Goal: Navigation & Orientation: Find specific page/section

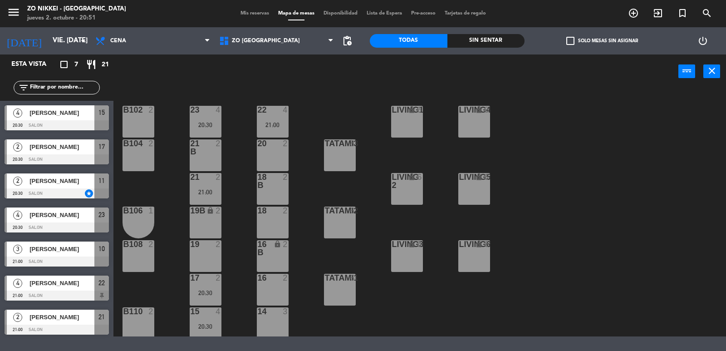
click at [471, 36] on div "Sin sentar" at bounding box center [487, 41] width 78 height 14
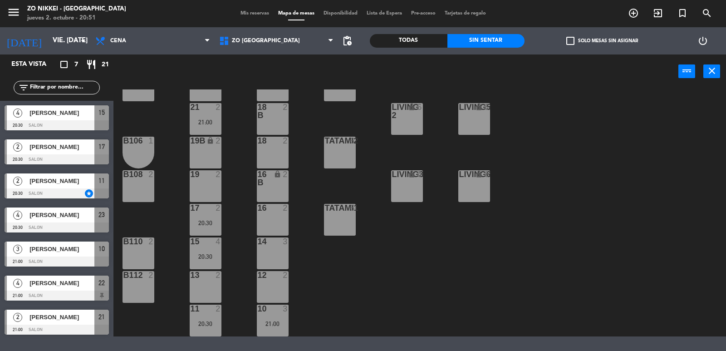
click at [418, 36] on div "Todas" at bounding box center [409, 41] width 78 height 14
click at [463, 37] on div "Sin sentar" at bounding box center [487, 41] width 78 height 14
click at [410, 46] on div "Todas" at bounding box center [409, 41] width 78 height 14
click at [454, 43] on div "Sin sentar" at bounding box center [487, 41] width 78 height 14
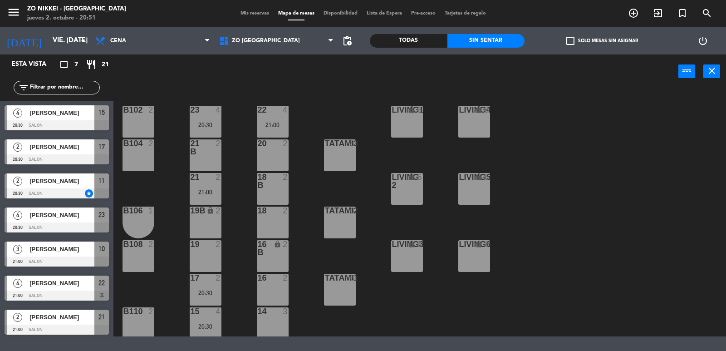
click at [399, 36] on div "Todas" at bounding box center [409, 41] width 78 height 14
click at [491, 42] on div "Sin sentar" at bounding box center [487, 41] width 78 height 14
click at [413, 40] on div "Todas" at bounding box center [409, 41] width 78 height 14
click at [480, 36] on div "Sin sentar" at bounding box center [487, 41] width 78 height 14
click at [261, 59] on div "power_input close" at bounding box center [396, 71] width 565 height 35
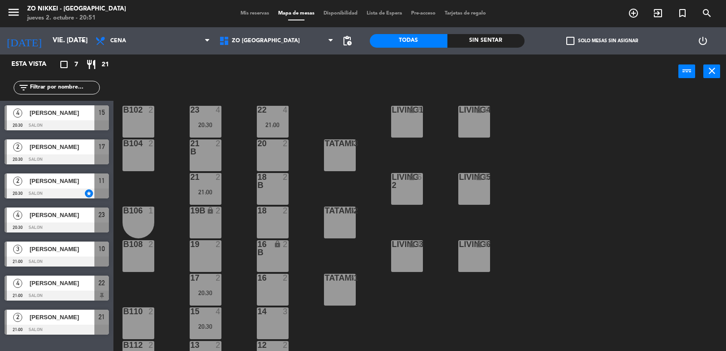
click at [255, 14] on span "Mis reservas" at bounding box center [255, 13] width 38 height 5
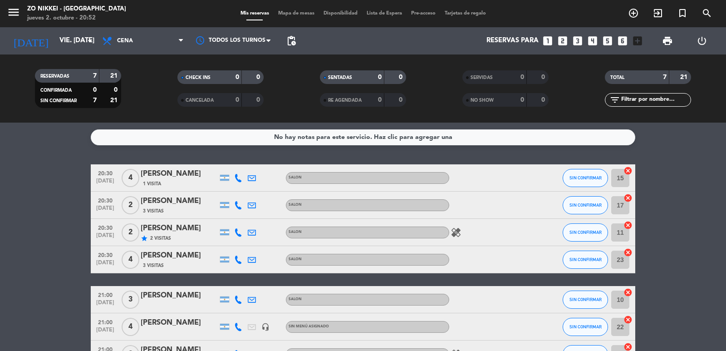
scroll to position [62, 0]
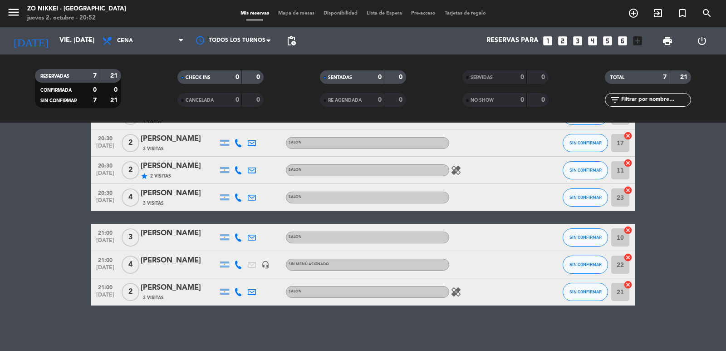
click at [288, 12] on span "Mapa de mesas" at bounding box center [296, 13] width 45 height 5
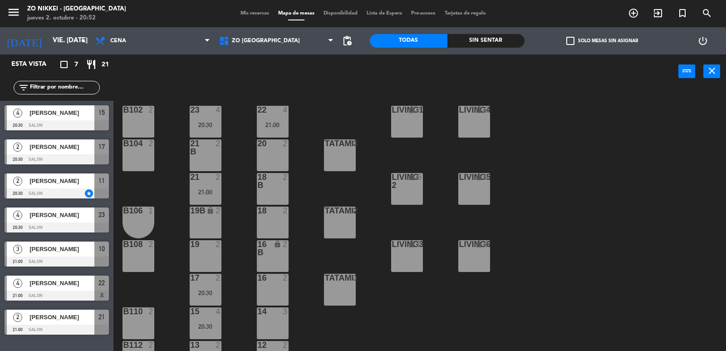
click at [488, 40] on div "Sin sentar" at bounding box center [487, 41] width 78 height 14
click at [209, 81] on div "power_input close" at bounding box center [396, 71] width 565 height 35
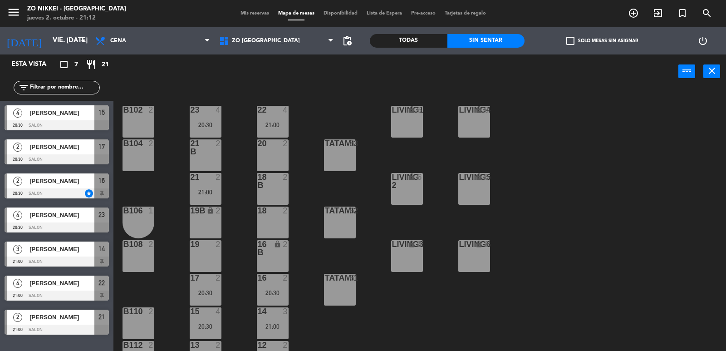
click at [235, 72] on div "power_input close" at bounding box center [396, 71] width 565 height 35
click at [208, 70] on div "power_input close" at bounding box center [396, 71] width 565 height 35
click at [178, 106] on div "22 4 21:00 23 4 20:30 B102 2 Living1 lock 6 LIVING4 lock 6 20 2 21 B 2 B104 2 T…" at bounding box center [424, 220] width 606 height 262
click at [234, 103] on div "22 4 21:00 23 4 20:30 B102 2 Living1 lock 6 LIVING4 lock 6 20 2 21 B 2 B104 2 T…" at bounding box center [424, 220] width 606 height 262
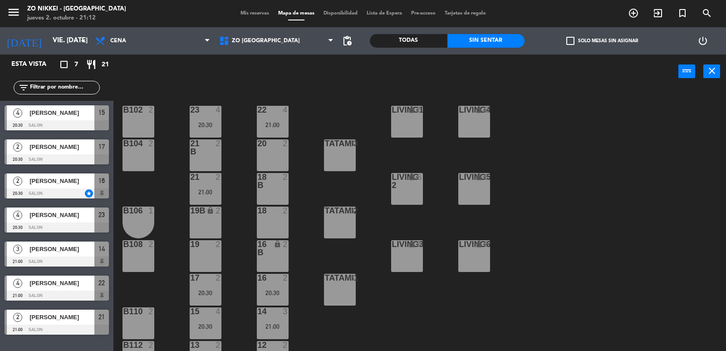
click at [234, 103] on div "22 4 21:00 23 4 20:30 B102 2 Living1 lock 6 LIVING4 lock 6 20 2 21 B 2 B104 2 T…" at bounding box center [424, 220] width 606 height 262
click at [321, 94] on div "22 4 21:00 23 4 20:30 B102 2 Living1 lock 6 LIVING4 lock 6 20 2 21 B 2 B104 2 T…" at bounding box center [424, 220] width 606 height 262
click at [163, 114] on div "22 4 21:00 23 4 20:30 B102 2 Living1 lock 6 LIVING4 lock 6 20 2 21 B 2 B104 2 T…" at bounding box center [424, 220] width 606 height 262
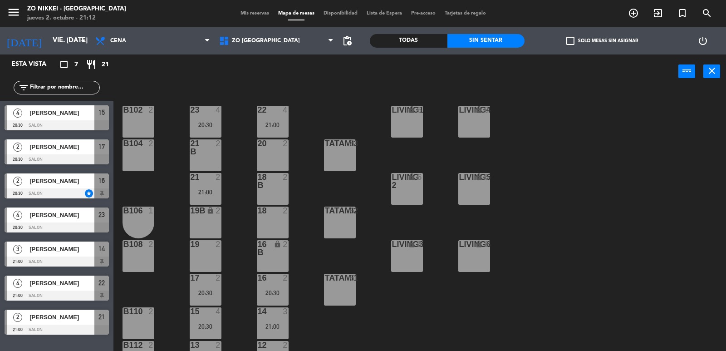
click at [248, 115] on div "22 4 21:00 23 4 20:30 B102 2 Living1 lock 6 LIVING4 lock 6 20 2 21 B 2 B104 2 T…" at bounding box center [424, 220] width 606 height 262
click at [355, 87] on div "power_input close" at bounding box center [396, 71] width 565 height 35
click at [211, 89] on main "22 4 21:00 23 4 20:30 B102 2 Living1 lock 6 LIVING4 lock 6 20 2 21 B 2 B104 2 T…" at bounding box center [420, 217] width 613 height 270
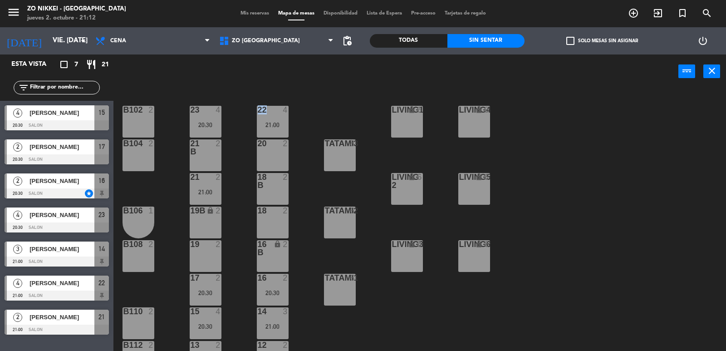
click at [211, 89] on main "22 4 21:00 23 4 20:30 B102 2 Living1 lock 6 LIVING4 lock 6 20 2 21 B 2 B104 2 T…" at bounding box center [420, 217] width 613 height 270
click at [280, 82] on div "power_input close" at bounding box center [396, 71] width 565 height 35
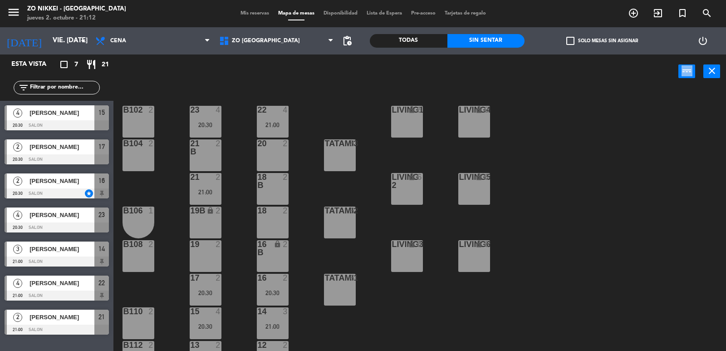
click at [280, 82] on div "power_input close" at bounding box center [396, 71] width 565 height 35
drag, startPoint x: 411, startPoint y: 81, endPoint x: 409, endPoint y: 86, distance: 5.9
click at [410, 86] on div "power_input close" at bounding box center [396, 71] width 565 height 35
click at [409, 86] on div "power_input close" at bounding box center [396, 71] width 565 height 35
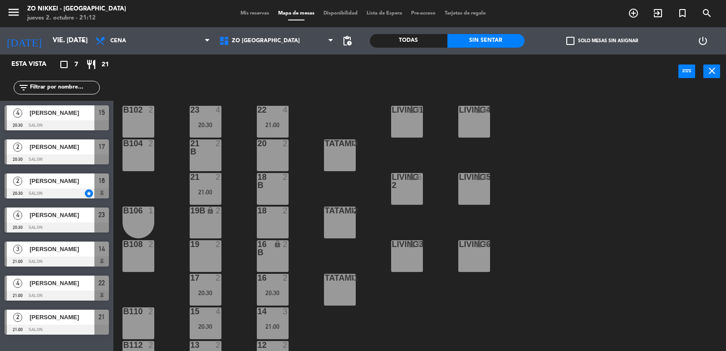
click at [466, 77] on div "power_input close" at bounding box center [396, 71] width 565 height 35
click at [157, 91] on div "22 4 21:00 23 4 20:30 B102 2 Living1 lock 6 LIVING4 lock 6 20 2 21 B 2 B104 2 T…" at bounding box center [424, 220] width 606 height 262
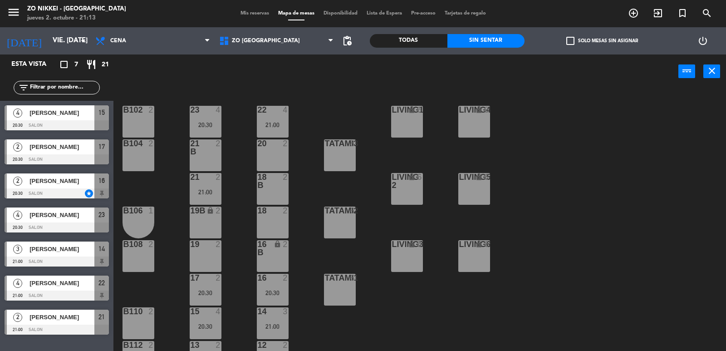
click at [434, 42] on div "Todas" at bounding box center [409, 41] width 78 height 14
click at [461, 42] on div "Sin sentar" at bounding box center [487, 41] width 78 height 14
click at [442, 36] on div "Todas Sin sentar" at bounding box center [447, 40] width 155 height 27
click at [434, 43] on div "Todas" at bounding box center [409, 41] width 78 height 14
click at [255, 17] on div "Mis reservas Mapa de mesas Disponibilidad Lista de Espera Pre-acceso Tarjetas d…" at bounding box center [363, 14] width 255 height 8
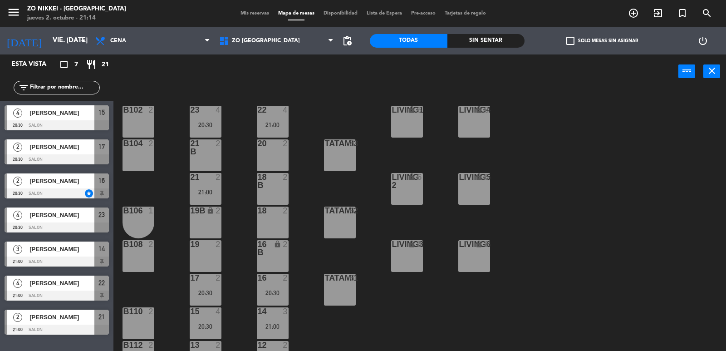
click at [257, 15] on span "Mis reservas" at bounding box center [255, 13] width 38 height 5
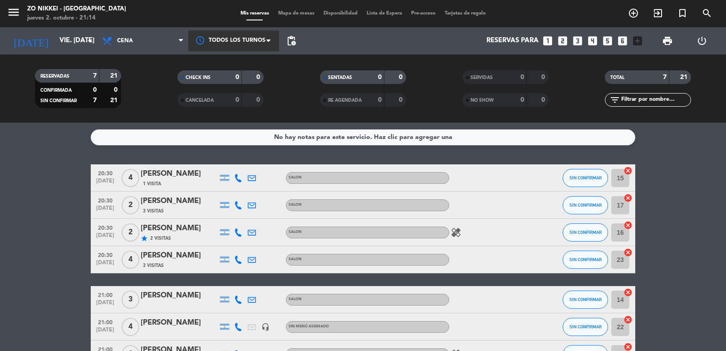
click at [260, 45] on div at bounding box center [233, 40] width 91 height 20
click at [256, 75] on div "20:00" at bounding box center [233, 81] width 91 height 20
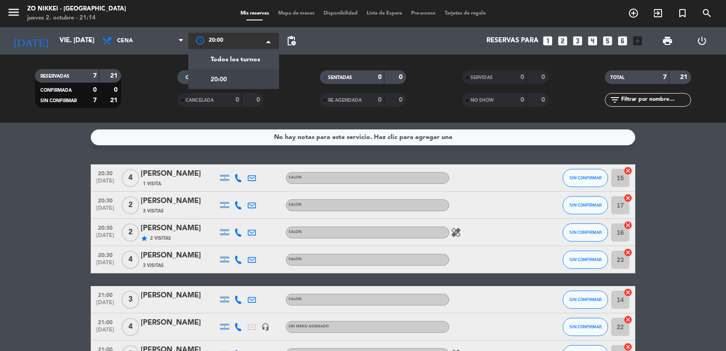
click at [249, 46] on div at bounding box center [233, 41] width 91 height 16
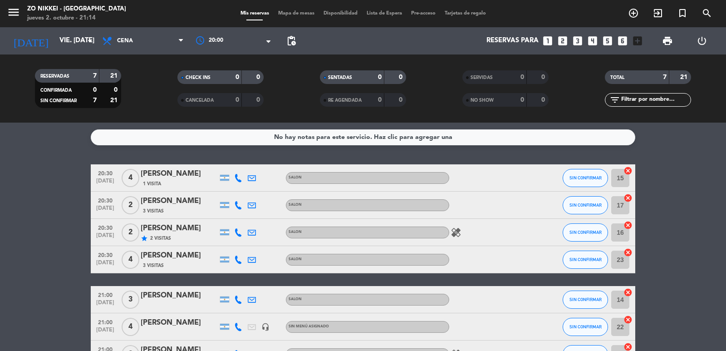
click at [293, 12] on span "Mapa de mesas" at bounding box center [296, 13] width 45 height 5
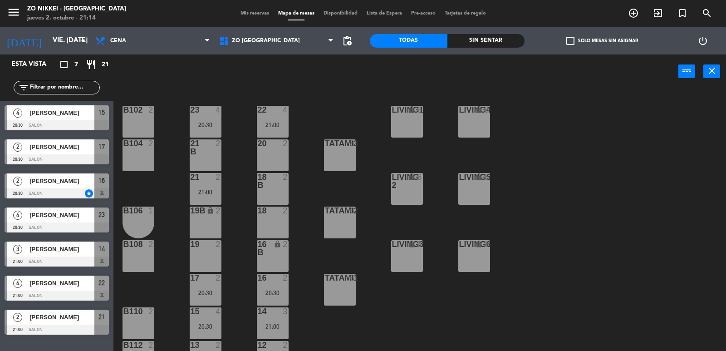
click at [84, 66] on div "crop_square 7 restaurant 21" at bounding box center [87, 64] width 44 height 11
click at [481, 41] on div "Sin sentar" at bounding box center [487, 41] width 78 height 14
click at [342, 39] on span "pending_actions" at bounding box center [347, 40] width 11 height 11
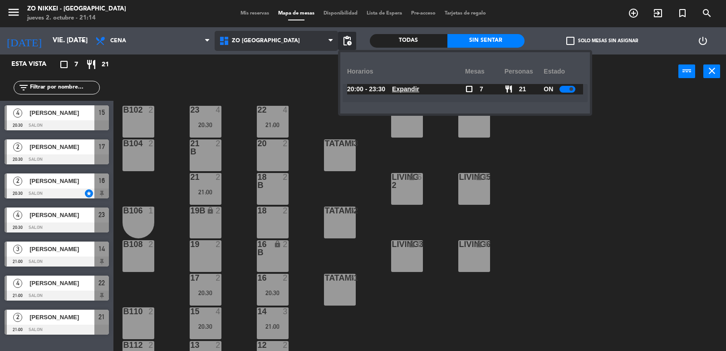
click at [329, 38] on icon at bounding box center [331, 40] width 4 height 7
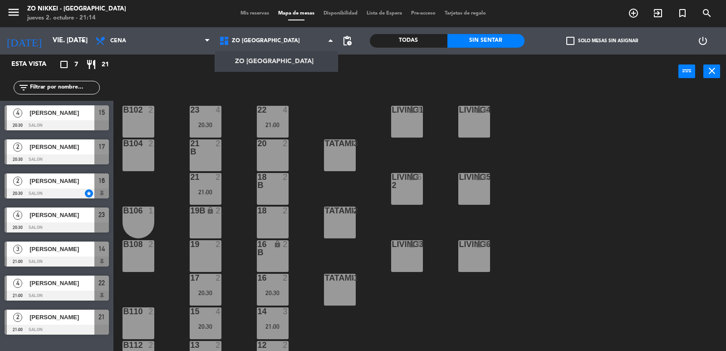
click at [370, 14] on span "Lista de Espera" at bounding box center [384, 13] width 44 height 5
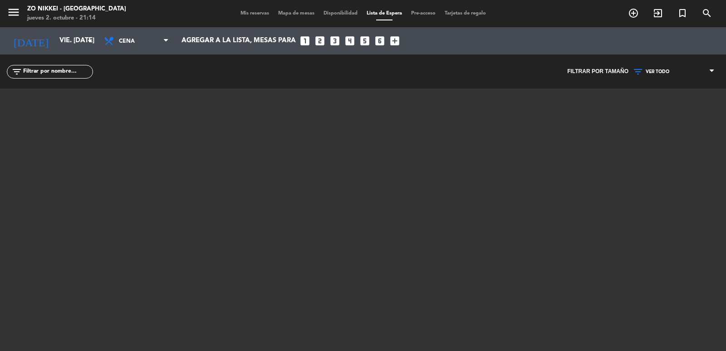
click at [349, 14] on span "Disponibilidad" at bounding box center [340, 13] width 43 height 5
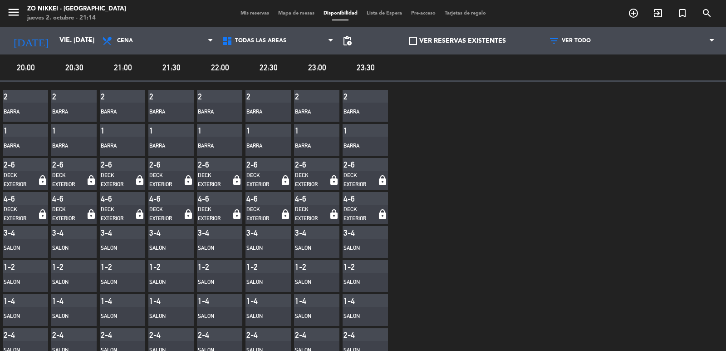
click at [433, 5] on div "menu Zo Nikkei - Nordelta jueves 2. octubre - 21:14 Mis reservas Mapa de mesas …" at bounding box center [363, 13] width 726 height 27
click at [432, 15] on span "Pre-acceso" at bounding box center [424, 13] width 34 height 5
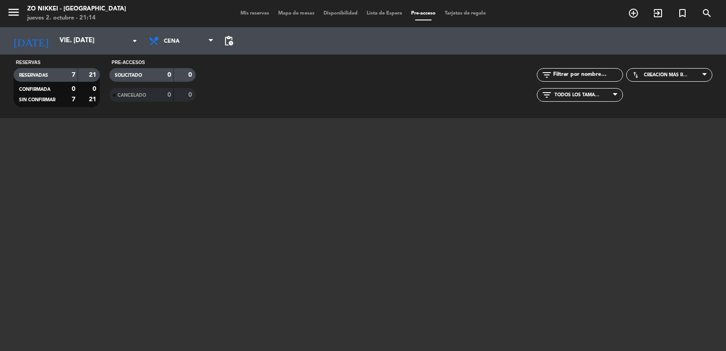
click at [459, 11] on span "Tarjetas de regalo" at bounding box center [465, 13] width 50 height 5
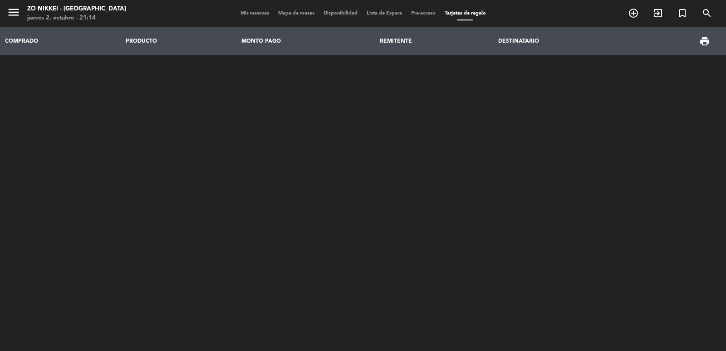
click at [258, 12] on span "Mis reservas" at bounding box center [255, 13] width 38 height 5
